Goal: Task Accomplishment & Management: Use online tool/utility

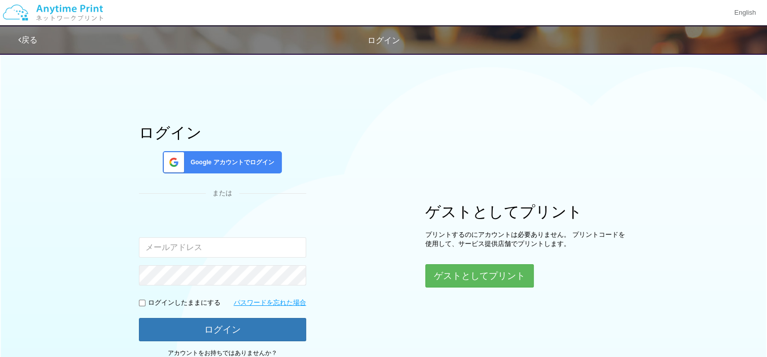
scroll to position [59, 0]
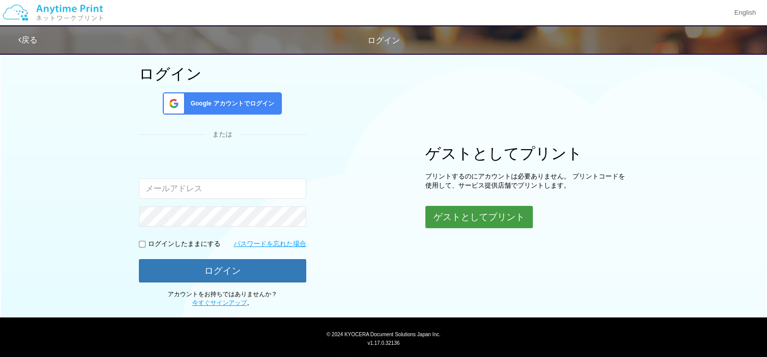
click at [495, 209] on button "ゲストとしてプリント" at bounding box center [478, 217] width 107 height 22
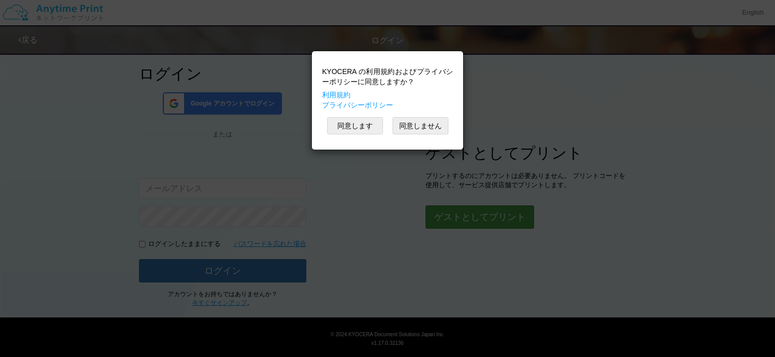
click at [495, 209] on div "KYOCERA の利用規約およびプライバシーポリシーに同意しますか？ 利用規約 プライバシーポリシー 同意します 同意しません" at bounding box center [387, 178] width 775 height 357
click at [367, 122] on button "同意します" at bounding box center [355, 125] width 56 height 17
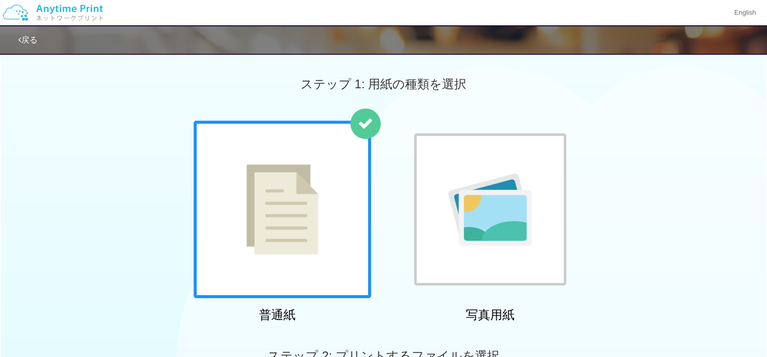
click at [315, 197] on img at bounding box center [282, 209] width 72 height 90
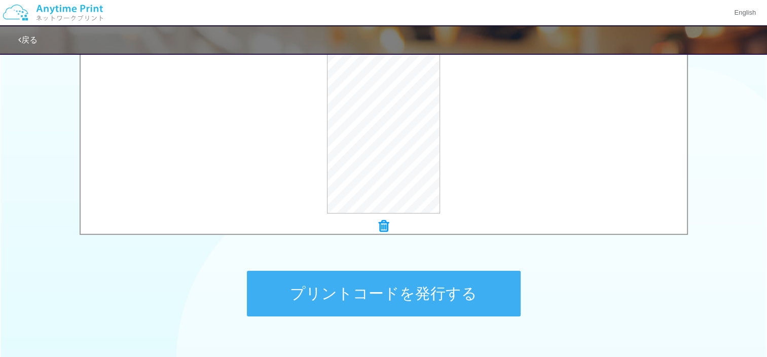
scroll to position [414, 0]
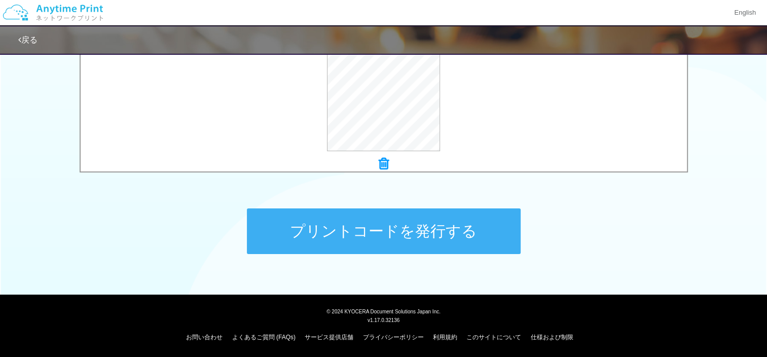
click at [440, 235] on button "プリントコードを発行する" at bounding box center [384, 231] width 274 height 46
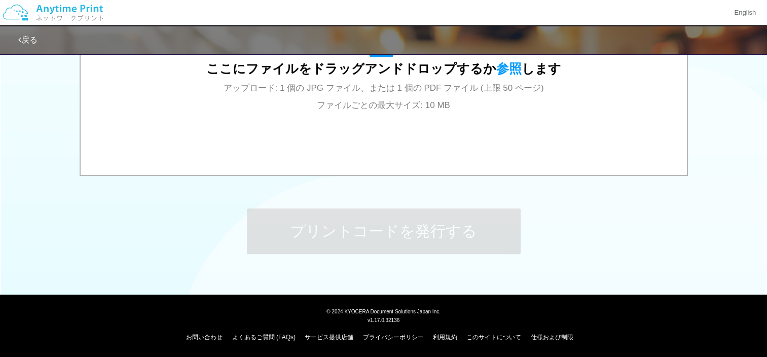
scroll to position [0, 0]
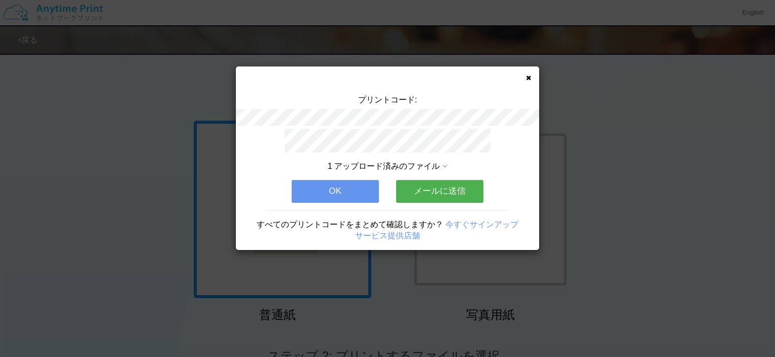
click at [456, 185] on button "メールに送信" at bounding box center [439, 191] width 87 height 22
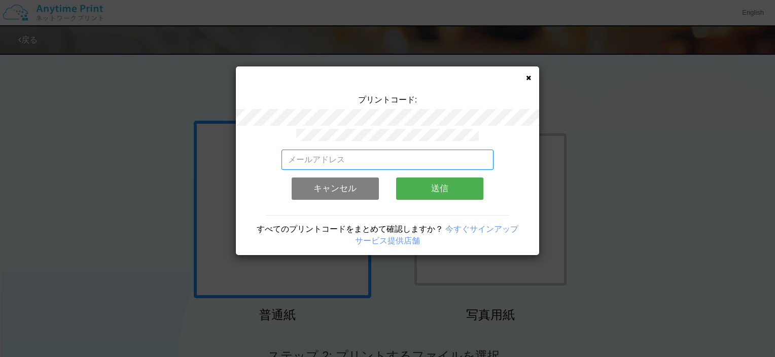
click at [438, 151] on input "email" at bounding box center [387, 160] width 212 height 20
type input "[EMAIL_ADDRESS][DOMAIN_NAME]"
click at [445, 189] on button "送信" at bounding box center [439, 188] width 87 height 22
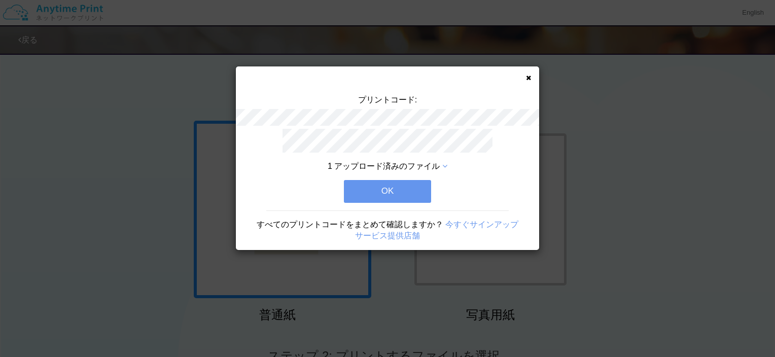
click at [385, 192] on button "OK" at bounding box center [387, 191] width 87 height 22
